Goal: Information Seeking & Learning: Find specific fact

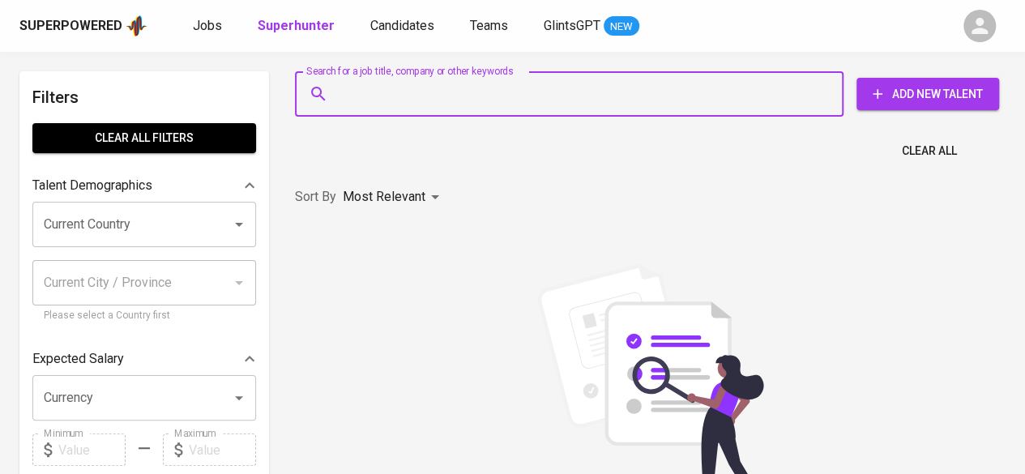
click at [556, 108] on input "Search for a job title, company or other keywords" at bounding box center [573, 94] width 477 height 31
paste input "pt [PERSON_NAME]"
type input "pt [PERSON_NAME]"
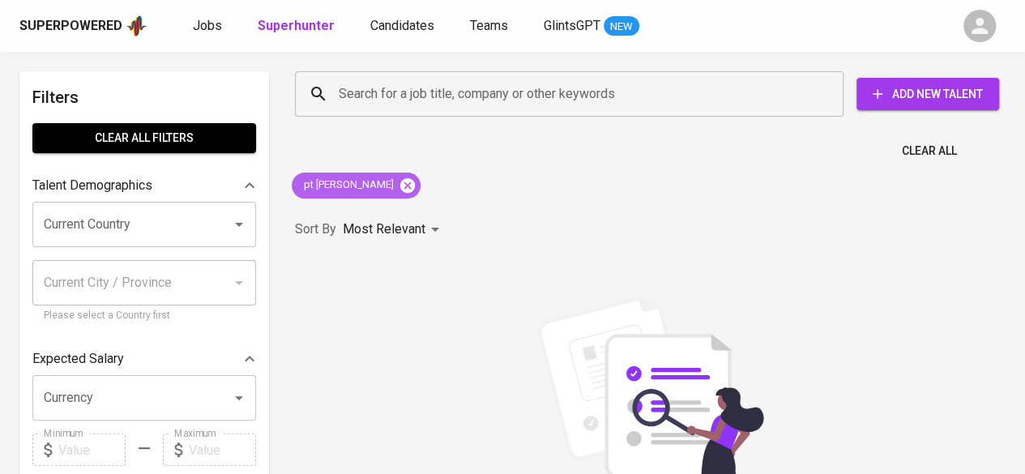
click at [400, 190] on icon at bounding box center [407, 185] width 15 height 15
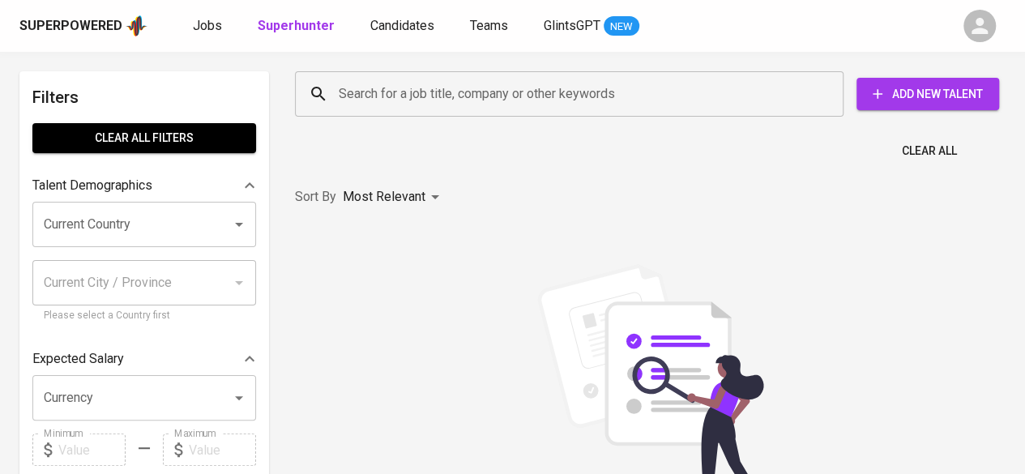
click at [405, 90] on input "Search for a job title, company or other keywords" at bounding box center [573, 94] width 477 height 31
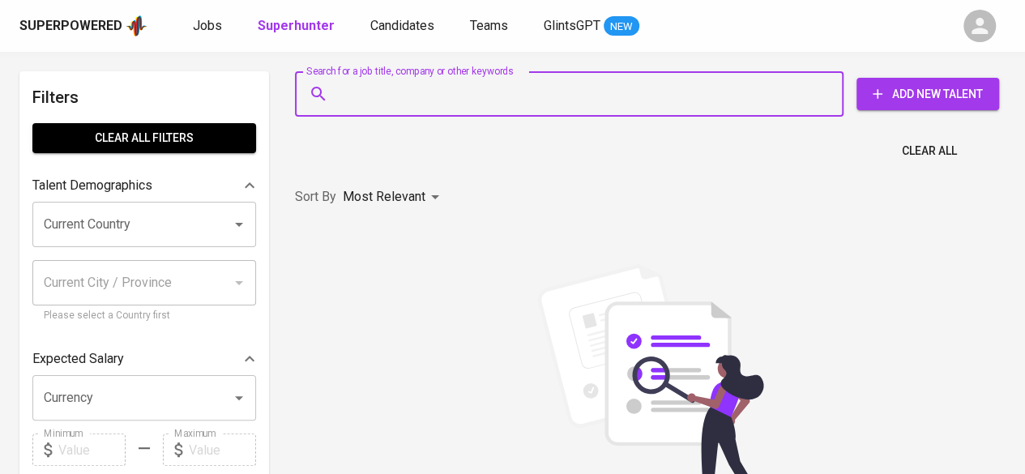
drag, startPoint x: 405, startPoint y: 90, endPoint x: 356, endPoint y: 98, distance: 50.1
click at [356, 98] on input "Search for a job title, company or other keywords" at bounding box center [573, 94] width 477 height 31
paste input "[PERSON_NAME]"
type input "[PERSON_NAME]"
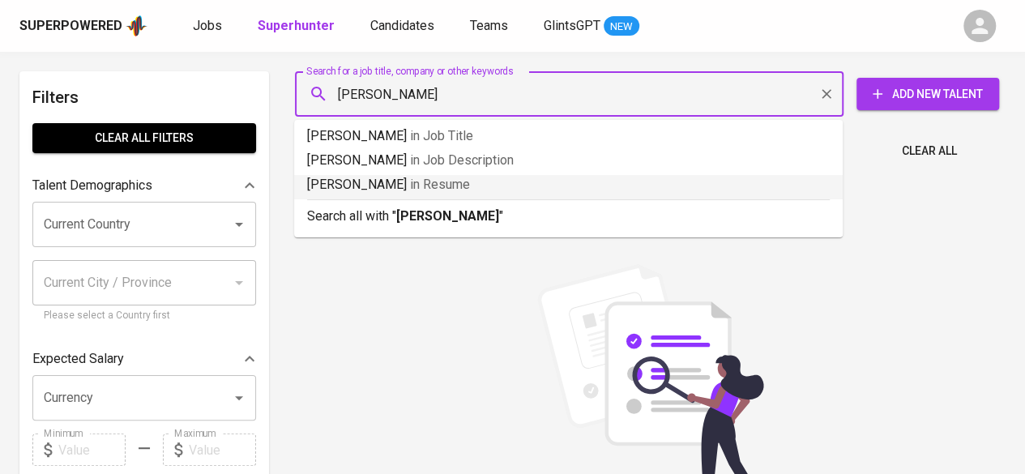
click at [460, 180] on span "in [GEOGRAPHIC_DATA]" at bounding box center [440, 184] width 60 height 15
